Goal: Check status: Check status

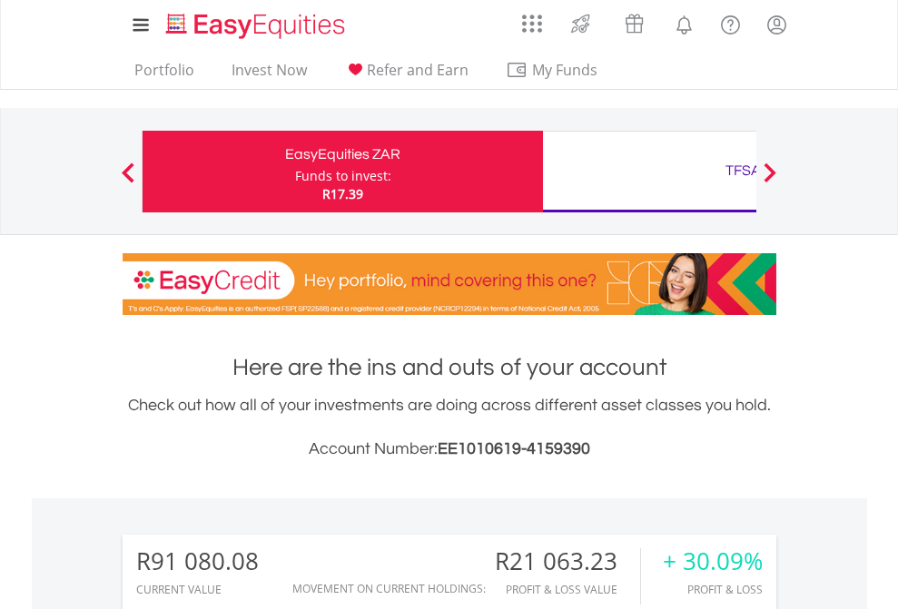
scroll to position [174, 285]
click at [295, 172] on div "Funds to invest:" at bounding box center [343, 176] width 96 height 18
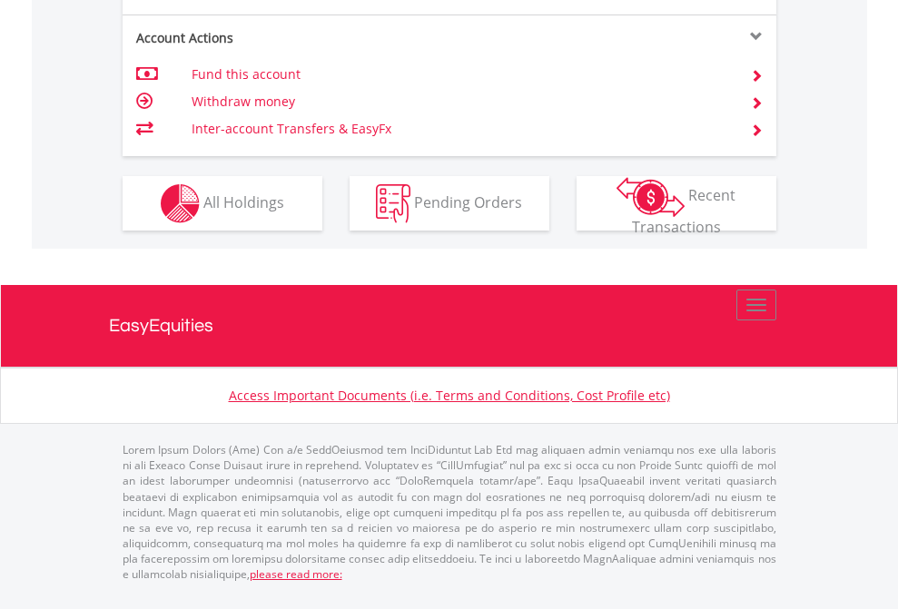
scroll to position [1776, 0]
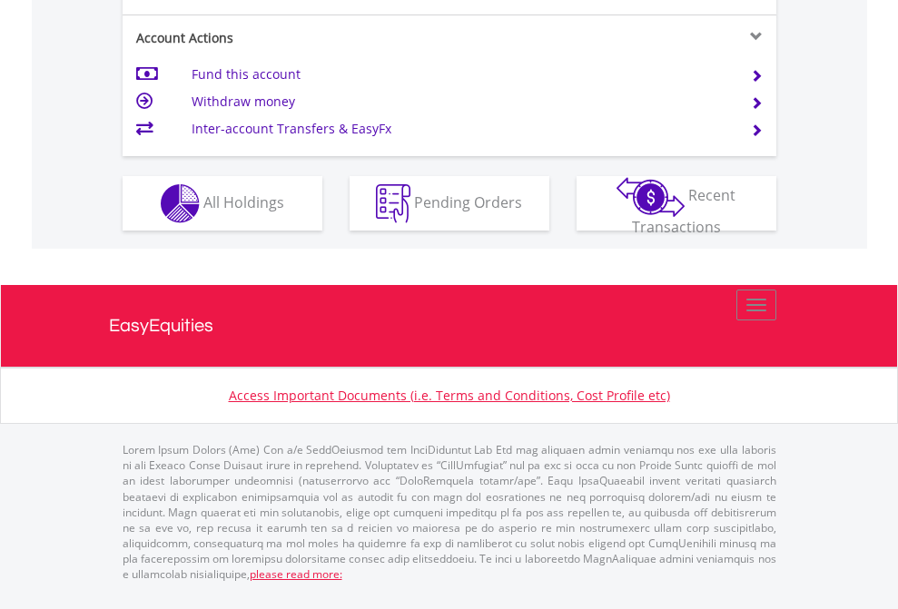
scroll to position [1740, 0]
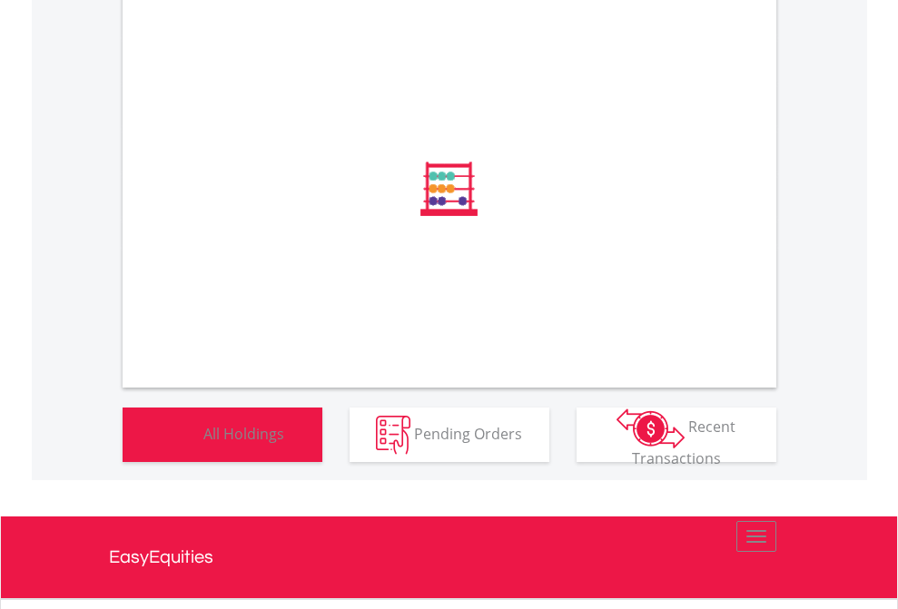
click at [203, 443] on span "All Holdings" at bounding box center [243, 433] width 81 height 20
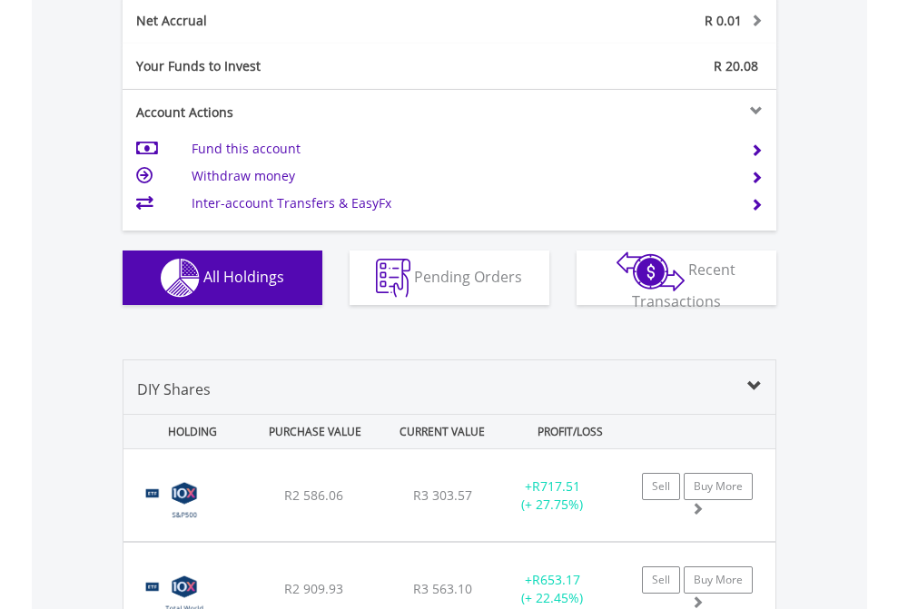
scroll to position [2055, 0]
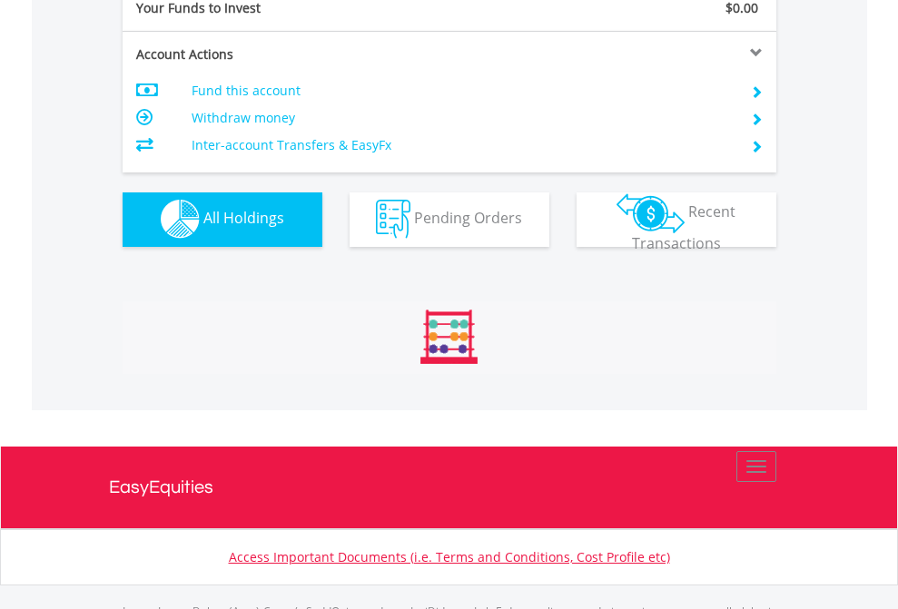
scroll to position [1797, 0]
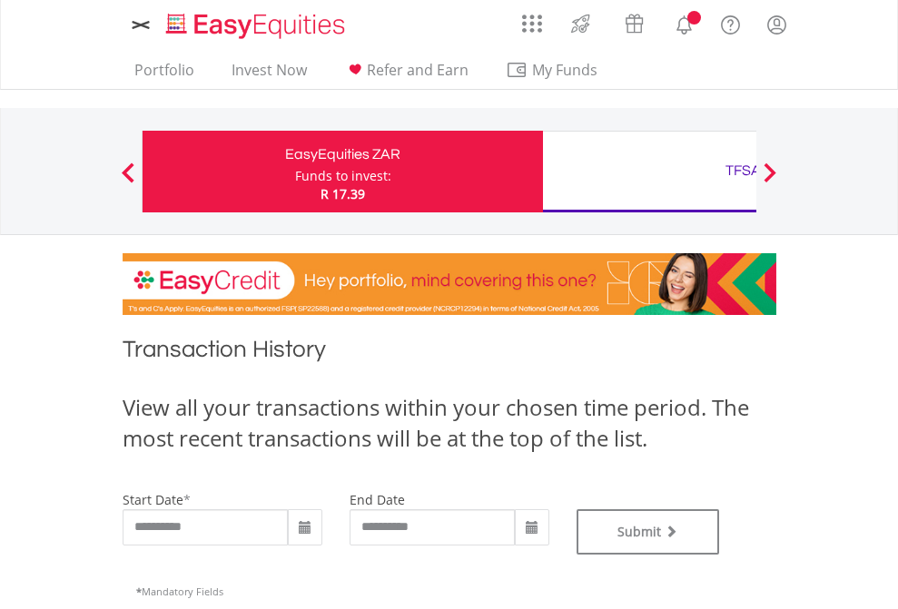
type input "**********"
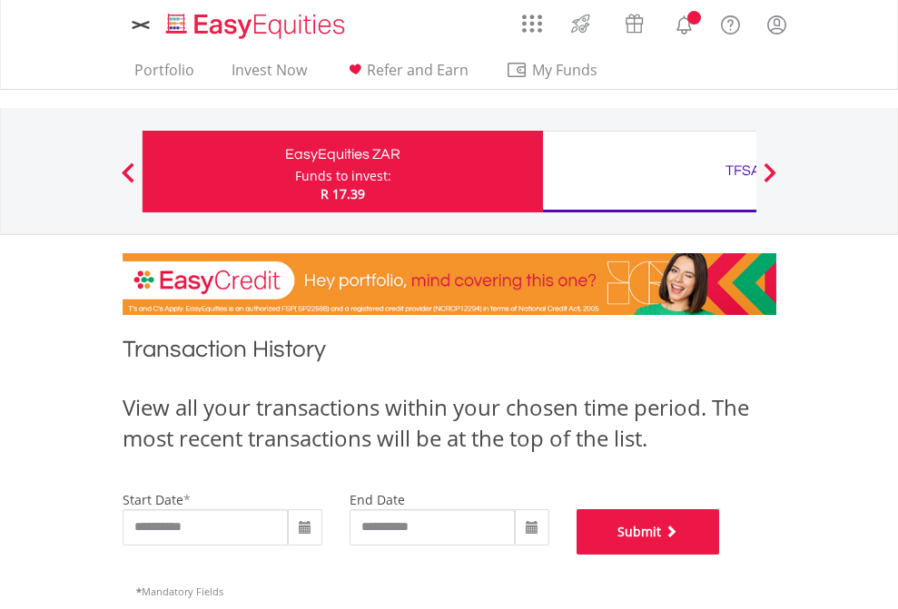
click at [720, 555] on button "Submit" at bounding box center [647, 531] width 143 height 45
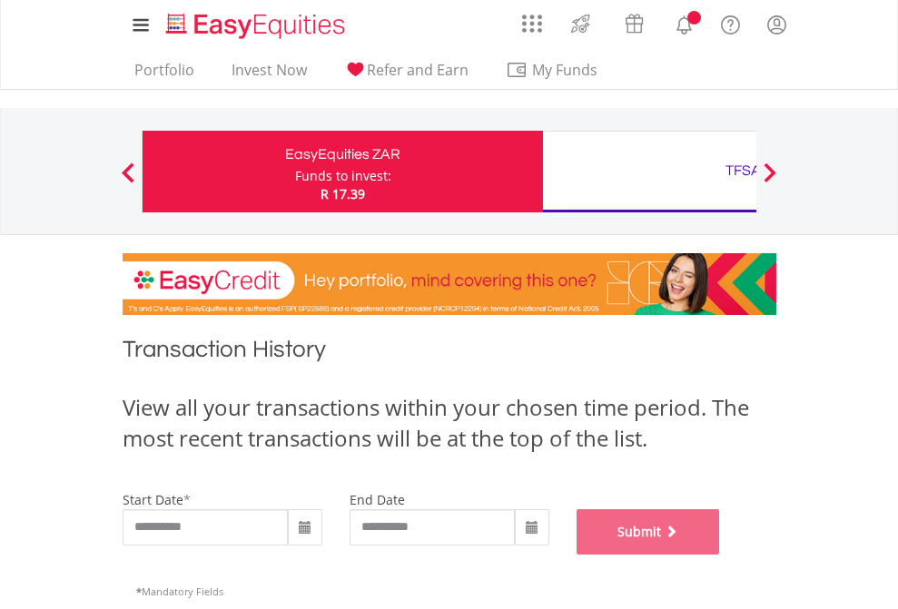
scroll to position [736, 0]
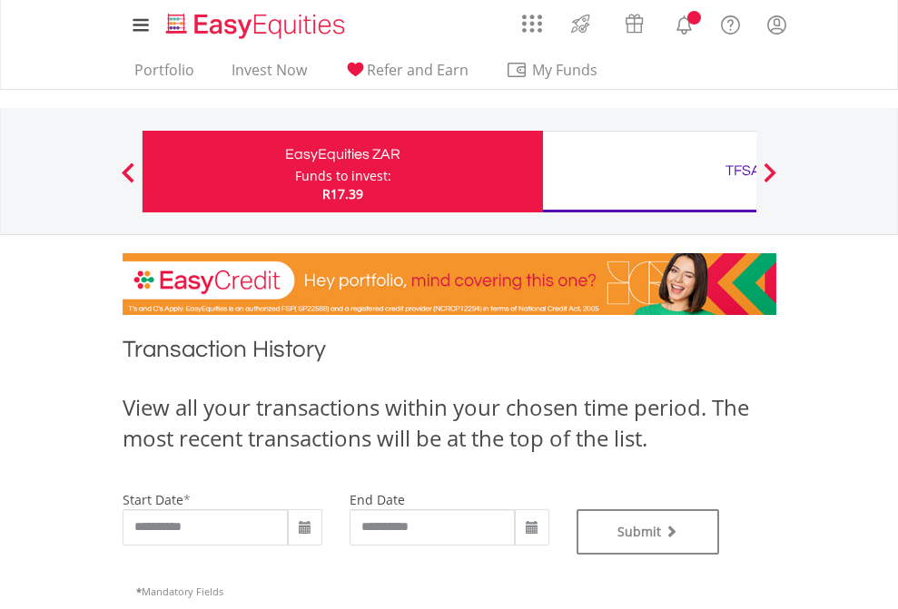
click at [649, 172] on div "TFSA" at bounding box center [743, 170] width 378 height 25
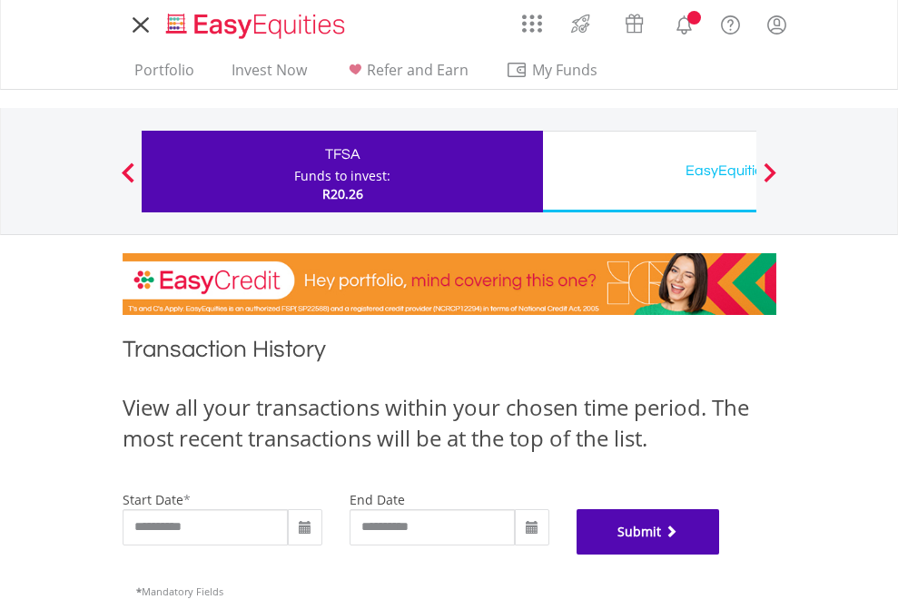
click at [720, 555] on button "Submit" at bounding box center [647, 531] width 143 height 45
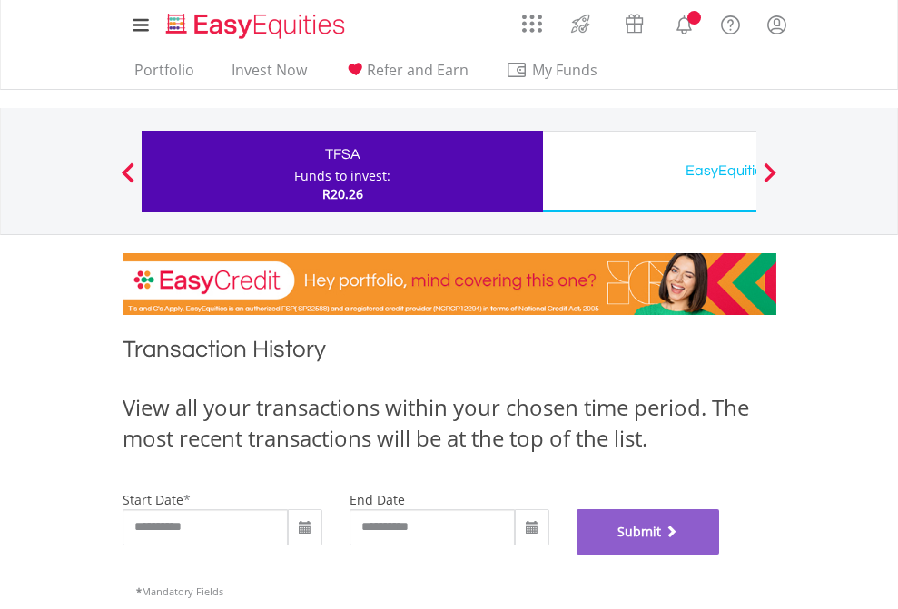
scroll to position [736, 0]
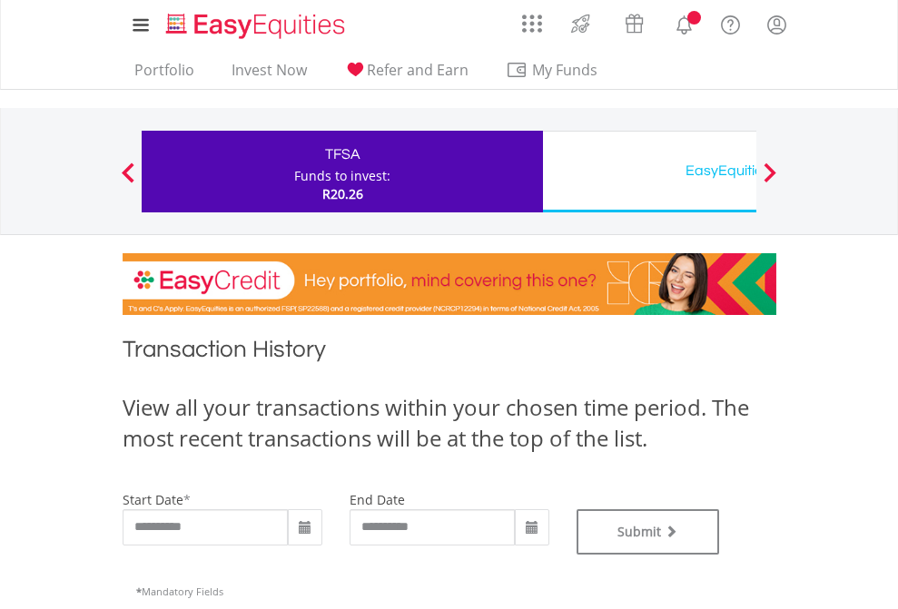
click at [649, 172] on div "EasyEquities USD" at bounding box center [743, 170] width 378 height 25
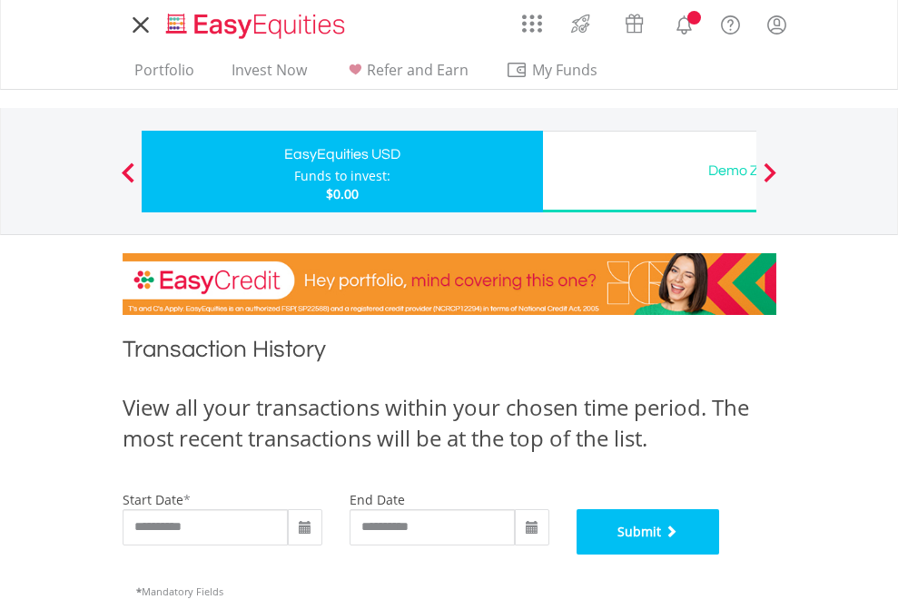
click at [720, 555] on button "Submit" at bounding box center [647, 531] width 143 height 45
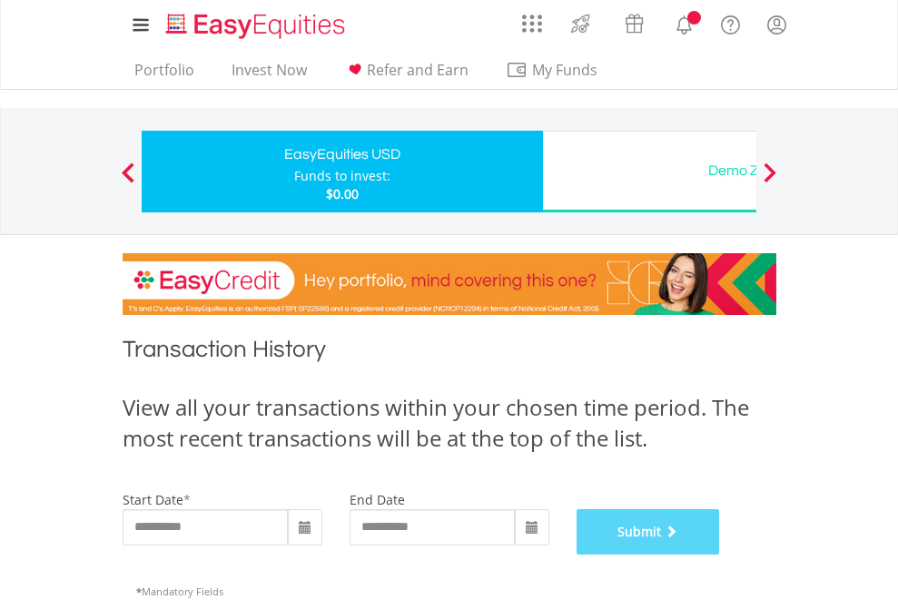
scroll to position [736, 0]
